Goal: Information Seeking & Learning: Check status

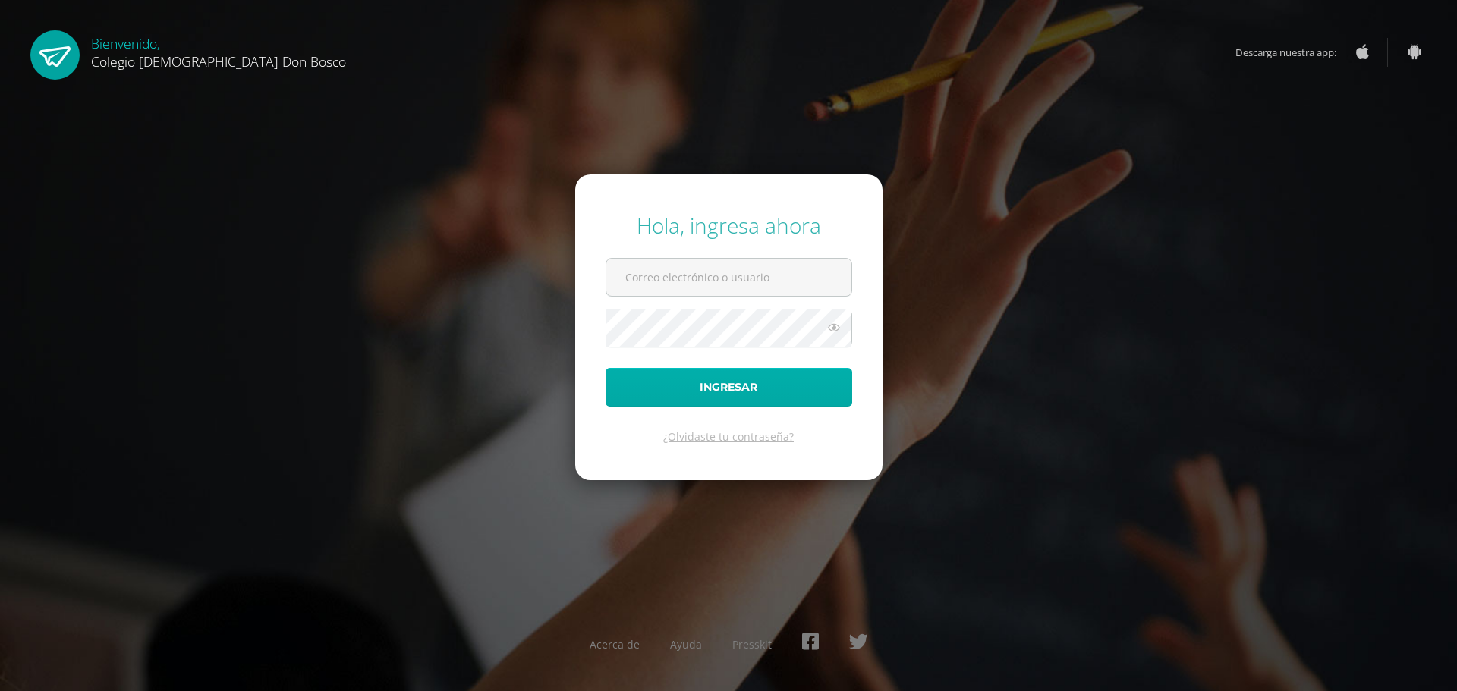
type input "[PERSON_NAME][EMAIL_ADDRESS][DOMAIN_NAME]"
click at [644, 375] on button "Ingresar" at bounding box center [728, 387] width 247 height 39
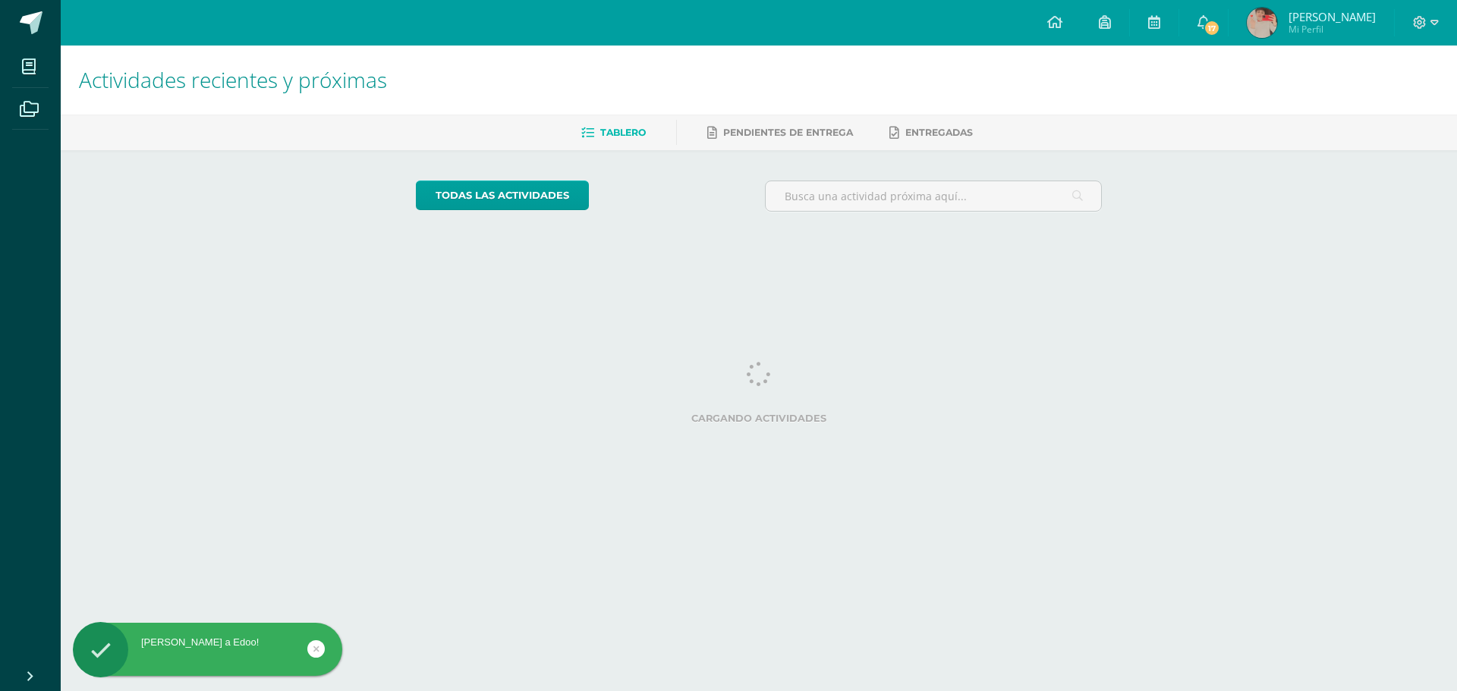
click at [819, 254] on html "[PERSON_NAME] a Edoo! Mis cursos Archivos Cerrar panel [DEMOGRAPHIC_DATA] Cuart…" at bounding box center [728, 127] width 1457 height 254
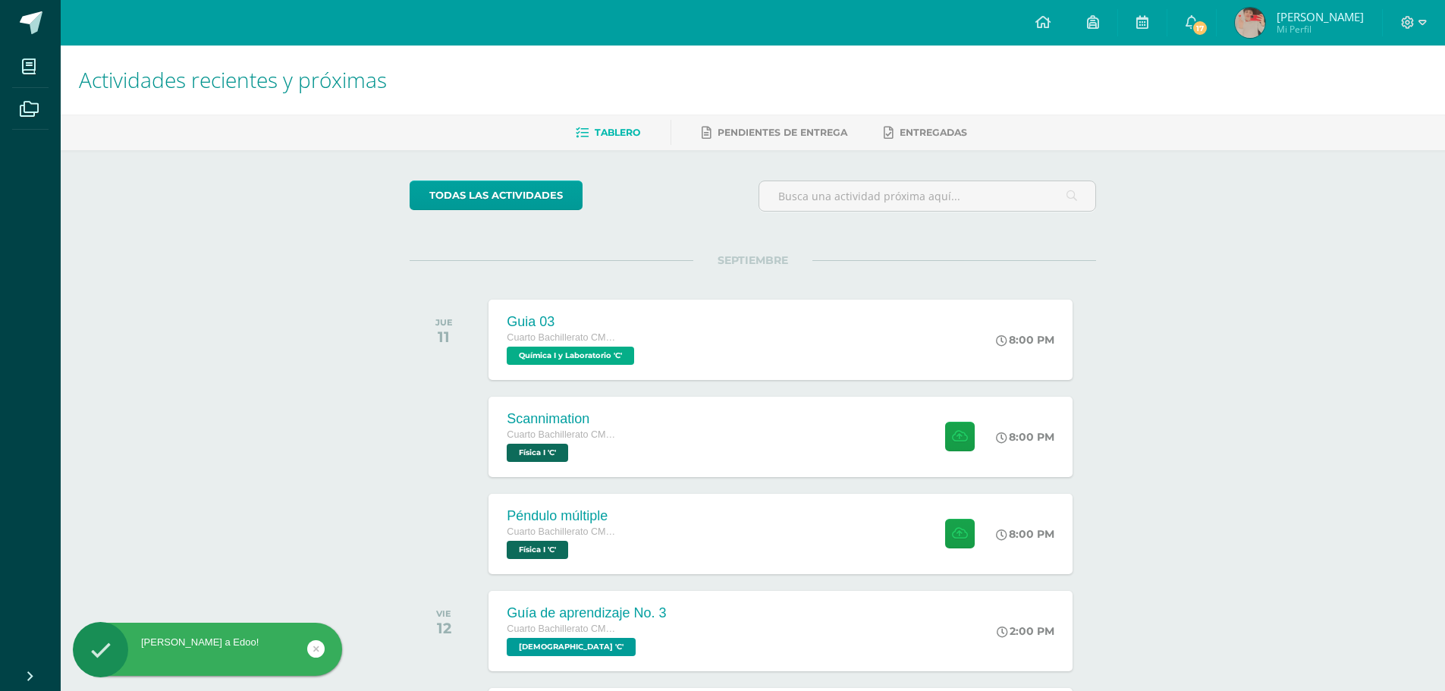
click at [1281, 58] on h1 "Actividades recientes y próximas" at bounding box center [753, 80] width 1348 height 69
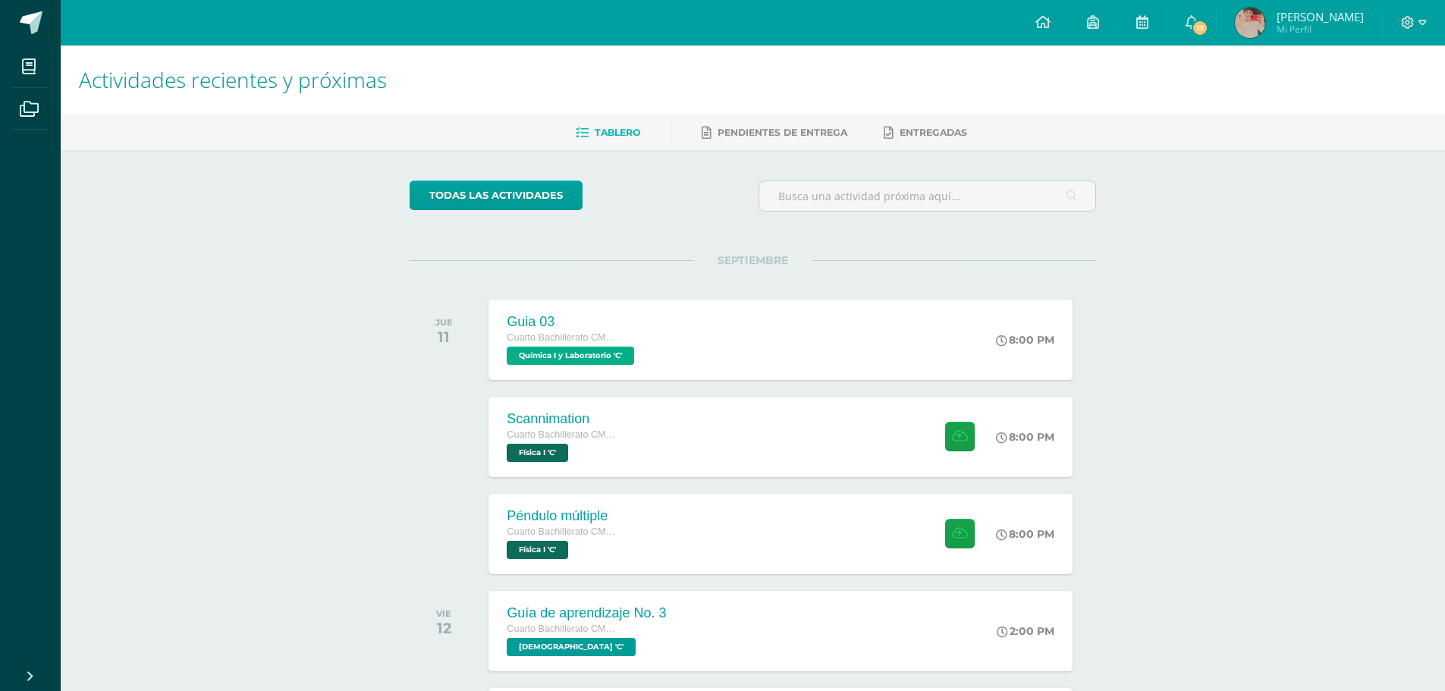
click at [1286, 30] on span "Mi Perfil" at bounding box center [1320, 29] width 87 height 13
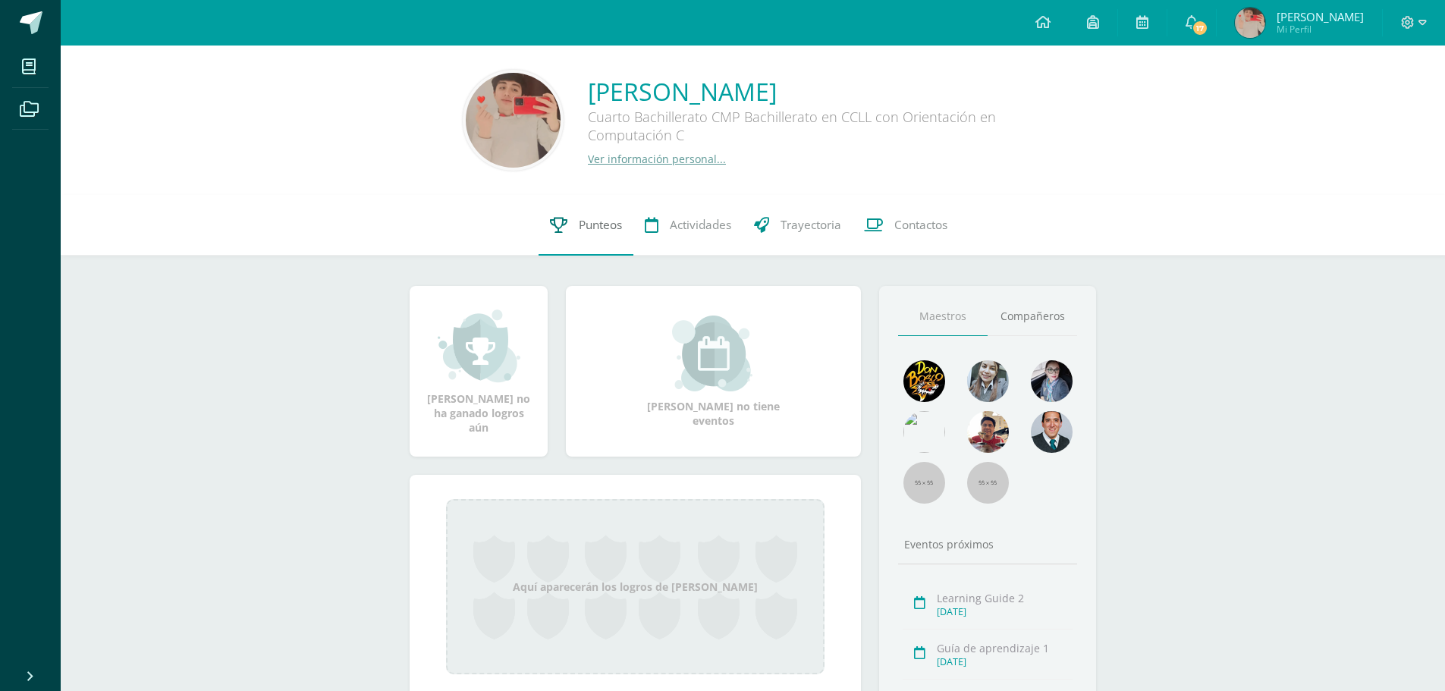
click at [560, 219] on icon at bounding box center [558, 225] width 17 height 16
